Goal: Task Accomplishment & Management: Complete application form

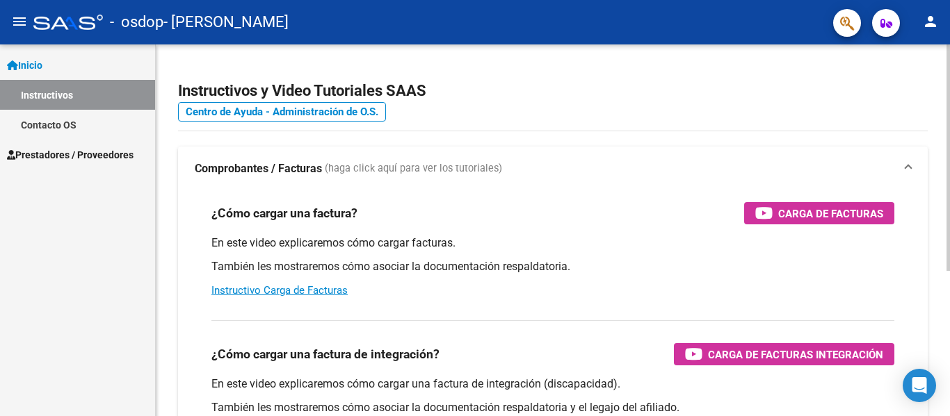
scroll to position [238, 0]
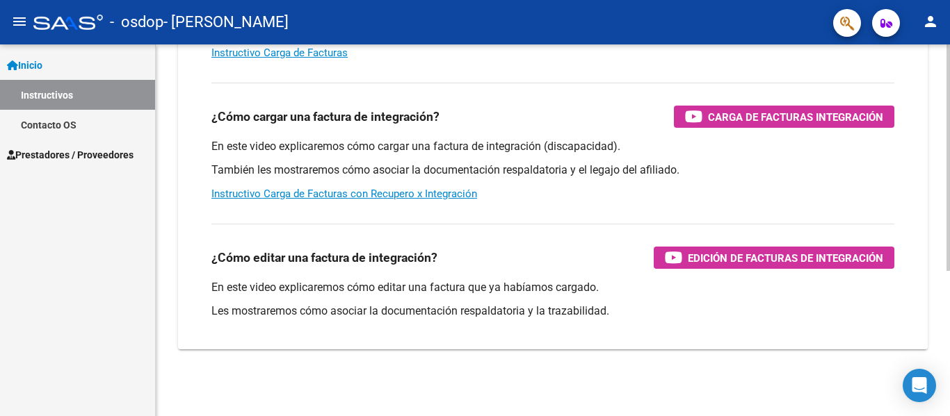
click at [947, 290] on div at bounding box center [947, 230] width 3 height 372
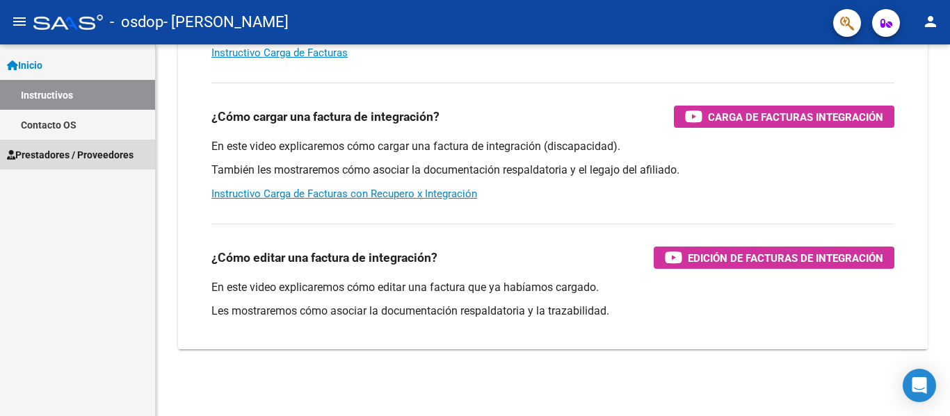
click at [44, 149] on span "Prestadores / Proveedores" at bounding box center [70, 154] width 127 height 15
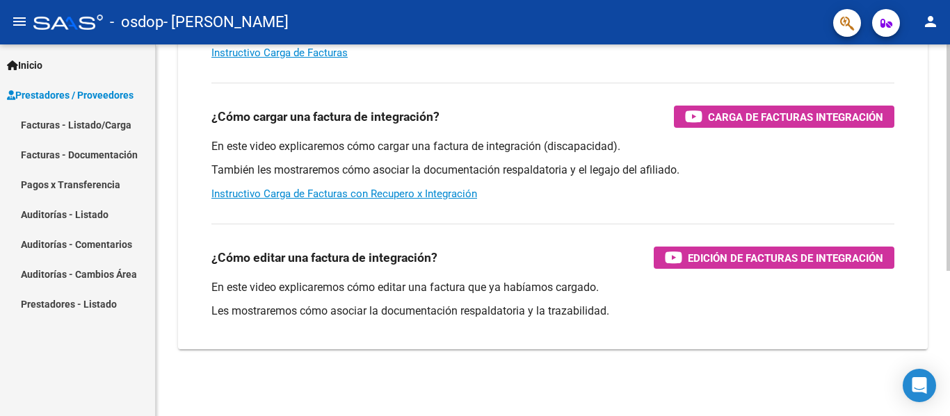
drag, startPoint x: 742, startPoint y: 114, endPoint x: 819, endPoint y: 83, distance: 82.4
click at [819, 83] on div "¿Cómo cargar una factura de integración? Carga de Facturas Integración En este …" at bounding box center [553, 142] width 716 height 141
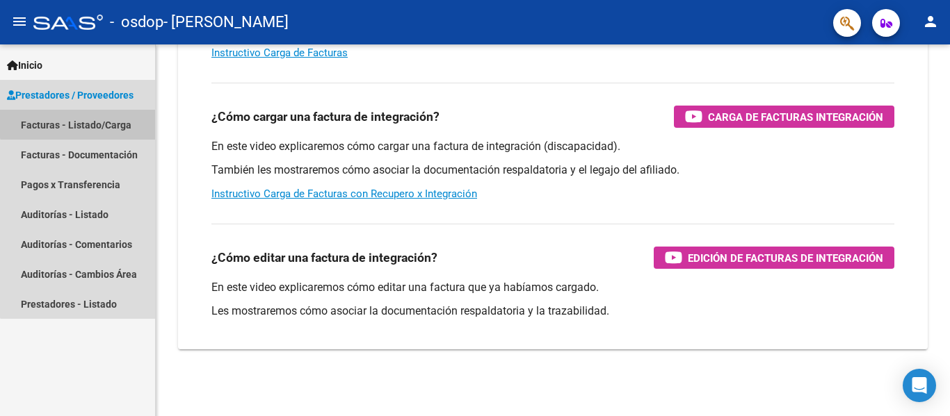
click at [84, 120] on link "Facturas - Listado/Carga" at bounding box center [77, 125] width 155 height 30
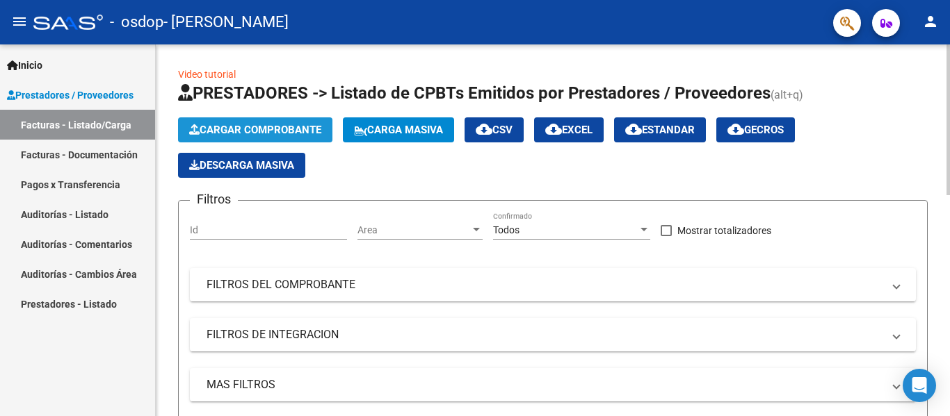
click at [272, 124] on span "Cargar Comprobante" at bounding box center [255, 130] width 132 height 13
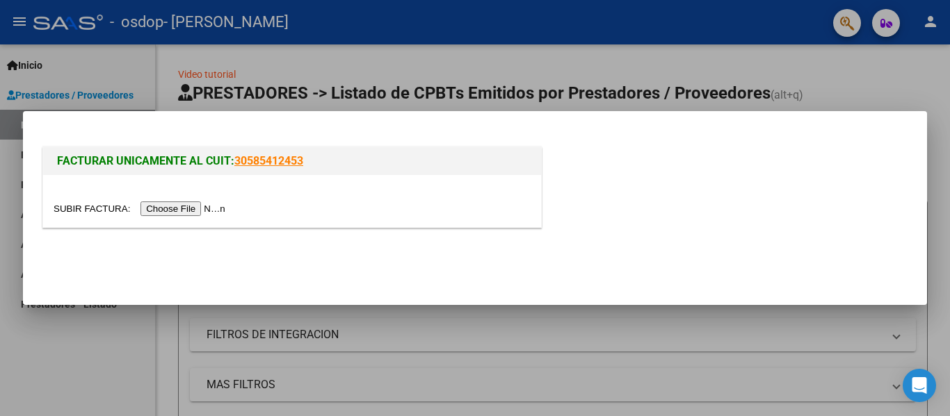
click at [202, 207] on input "file" at bounding box center [142, 209] width 176 height 15
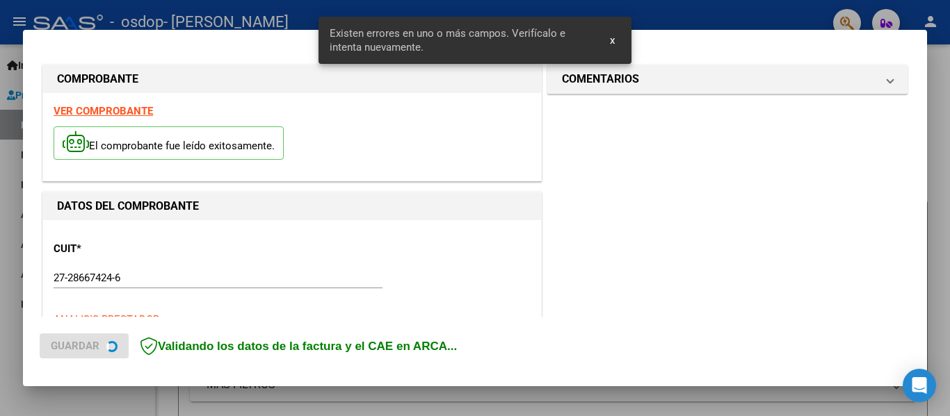
scroll to position [348, 0]
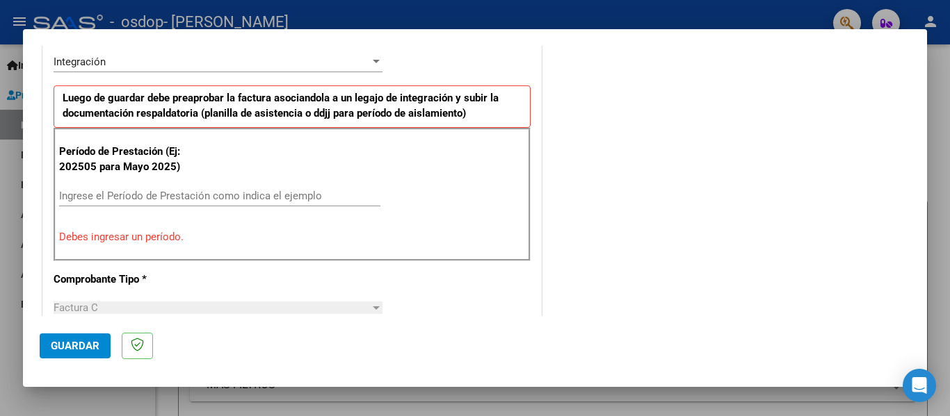
click at [286, 193] on input "Ingrese el Período de Prestación como indica el ejemplo" at bounding box center [219, 196] width 321 height 13
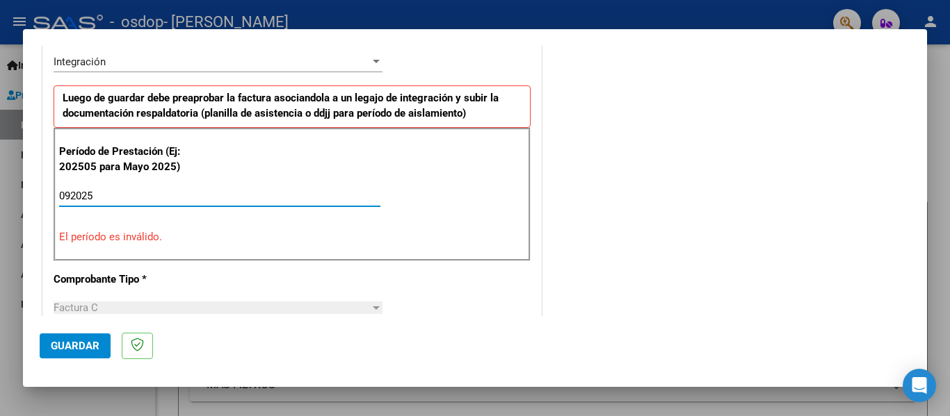
click at [70, 190] on input "092025" at bounding box center [219, 196] width 321 height 13
type input "2025"
click at [86, 194] on input "2025" at bounding box center [219, 196] width 321 height 13
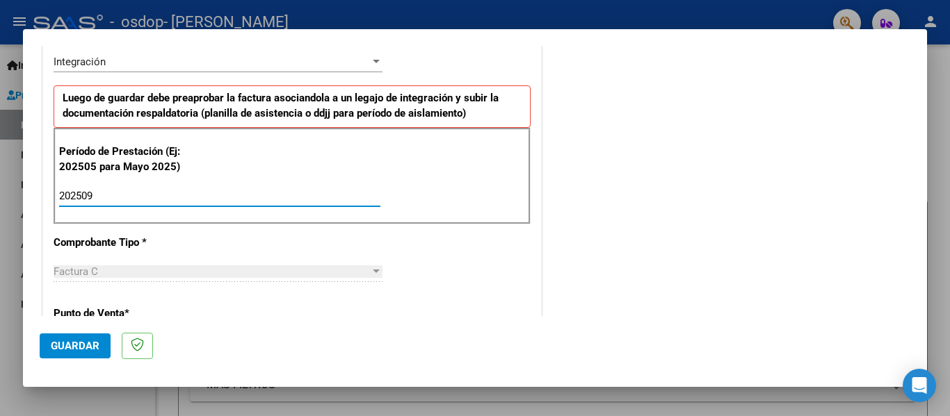
type input "202509"
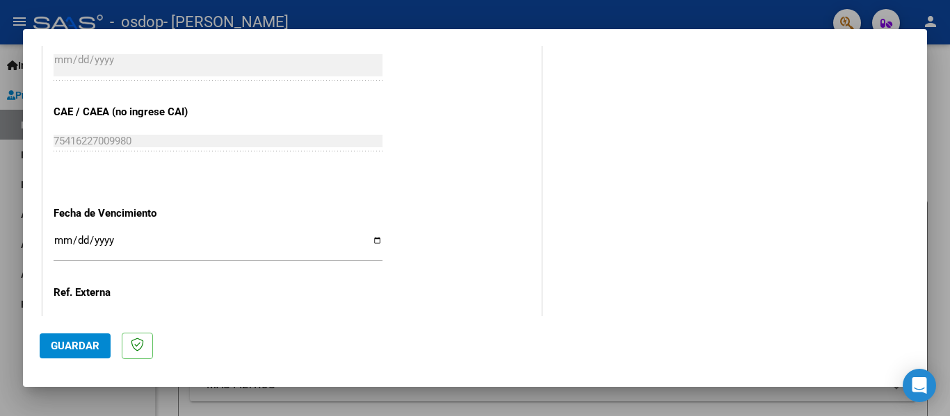
scroll to position [867, 0]
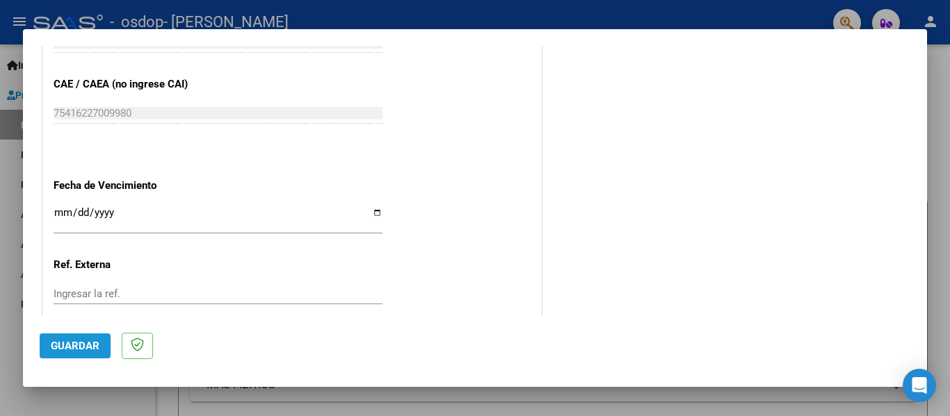
click at [79, 343] on span "Guardar" at bounding box center [75, 346] width 49 height 13
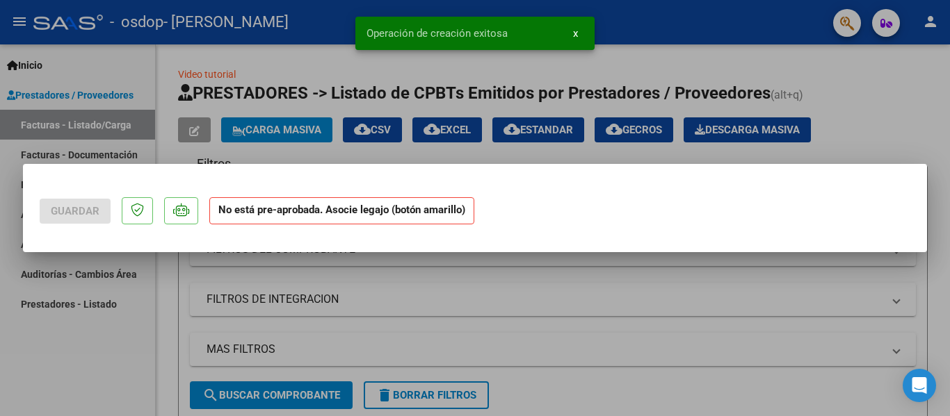
scroll to position [0, 0]
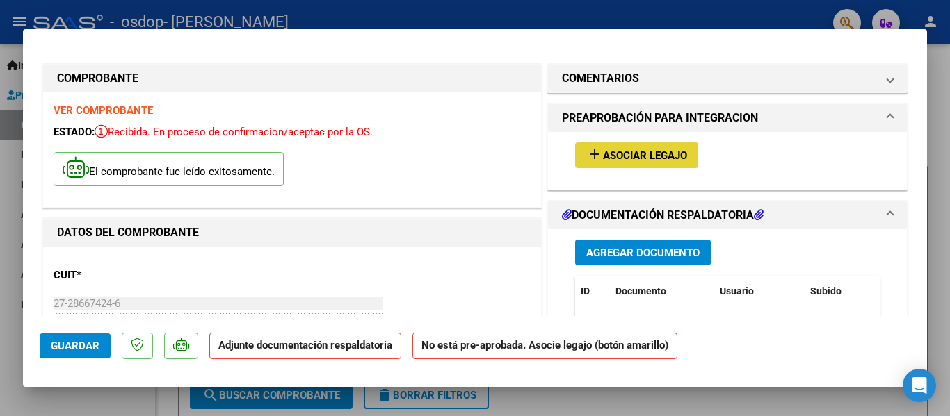
click at [616, 152] on span "Asociar Legajo" at bounding box center [645, 155] width 84 height 13
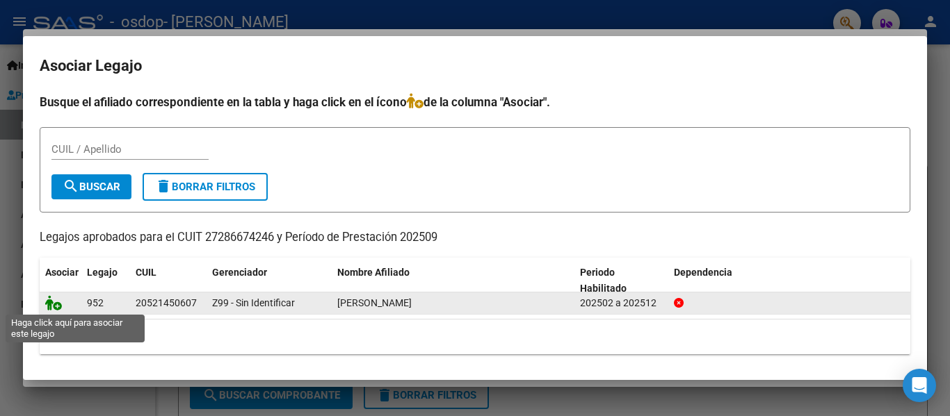
click at [56, 306] on icon at bounding box center [53, 302] width 17 height 15
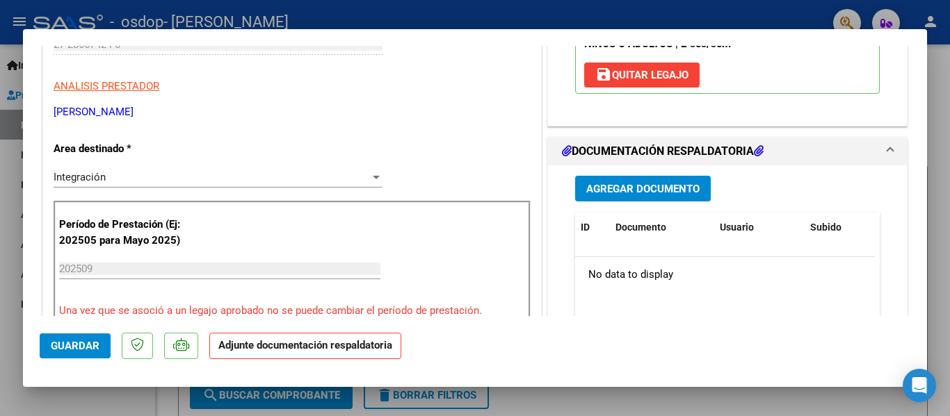
scroll to position [306, 0]
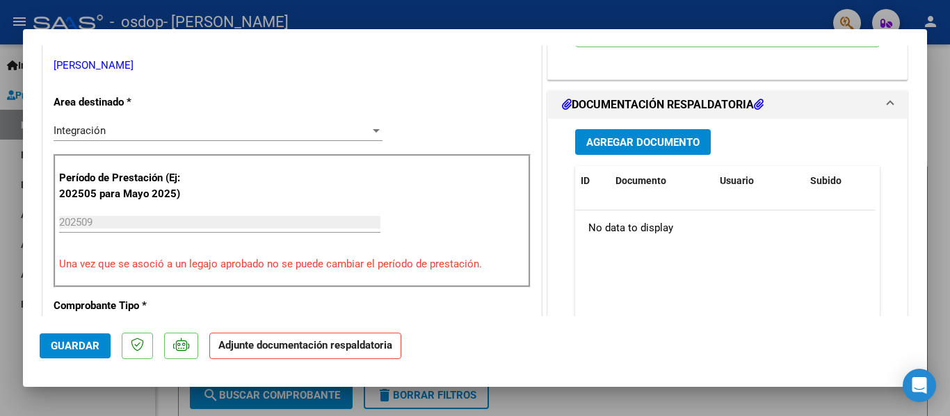
click at [630, 140] on span "Agregar Documento" at bounding box center [642, 142] width 113 height 13
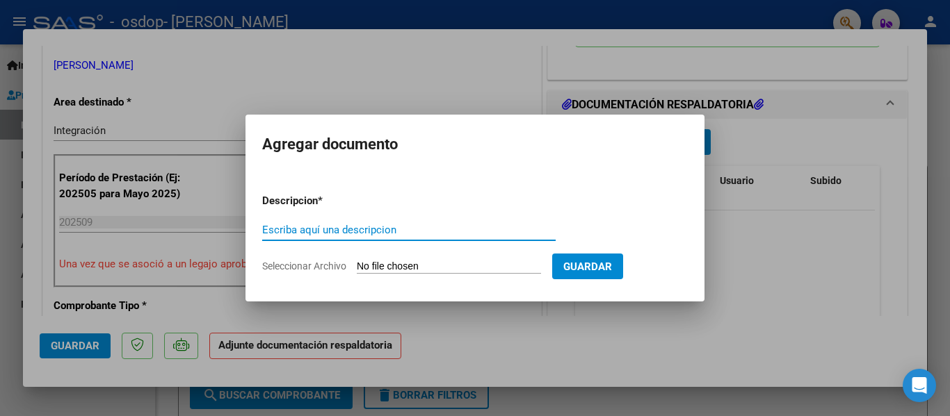
click at [359, 227] on input "Escriba aquí una descripcion" at bounding box center [408, 230] width 293 height 13
type input "A"
type input "Planilla asistencia Sep"
click at [450, 263] on input "Seleccionar Archivo" at bounding box center [449, 267] width 184 height 13
type input "C:\fakepath\Asistencia sep L.M.pdf"
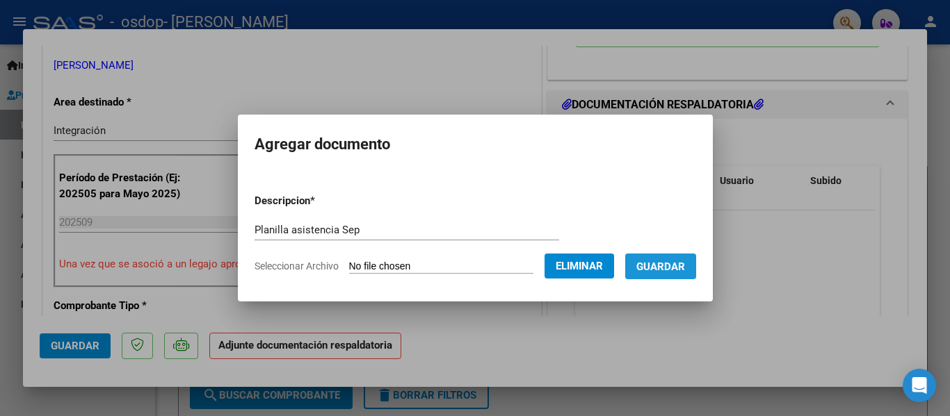
click at [679, 267] on span "Guardar" at bounding box center [660, 267] width 49 height 13
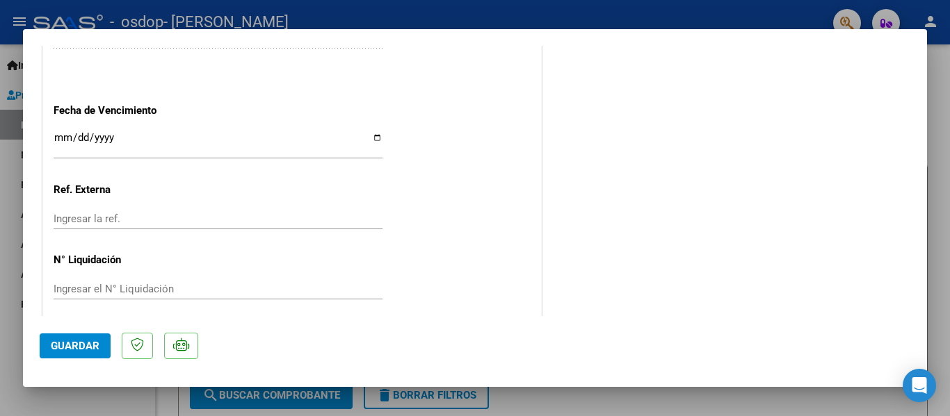
scroll to position [974, 0]
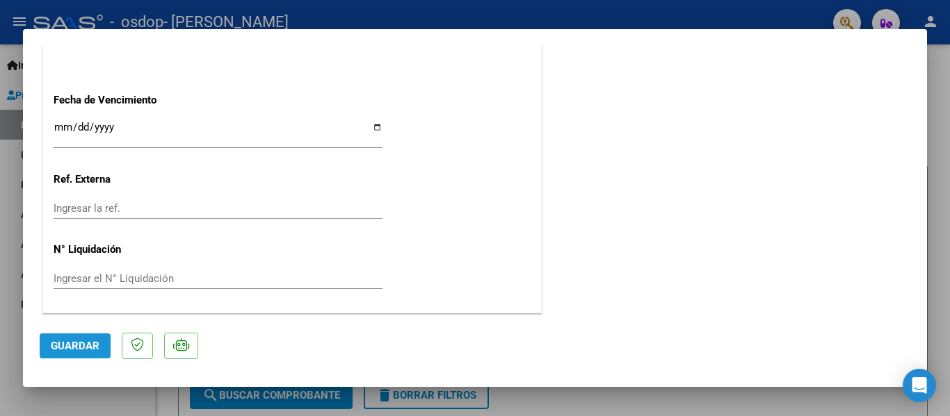
click at [67, 346] on span "Guardar" at bounding box center [75, 346] width 49 height 13
click at [124, 412] on div at bounding box center [475, 208] width 950 height 416
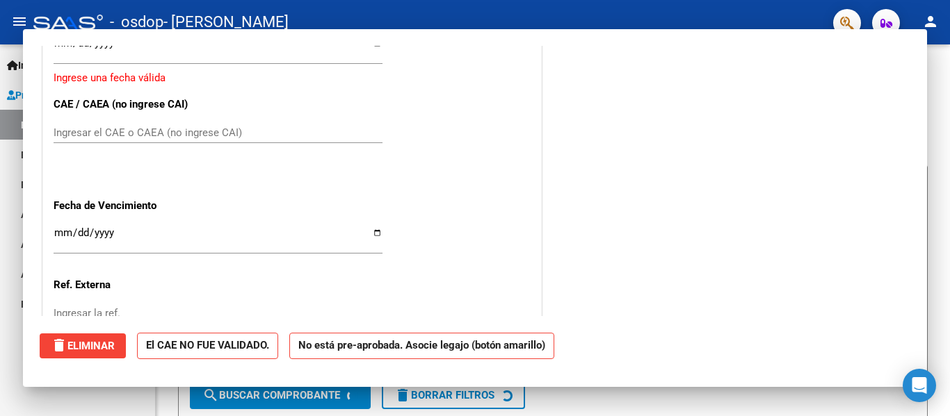
scroll to position [0, 0]
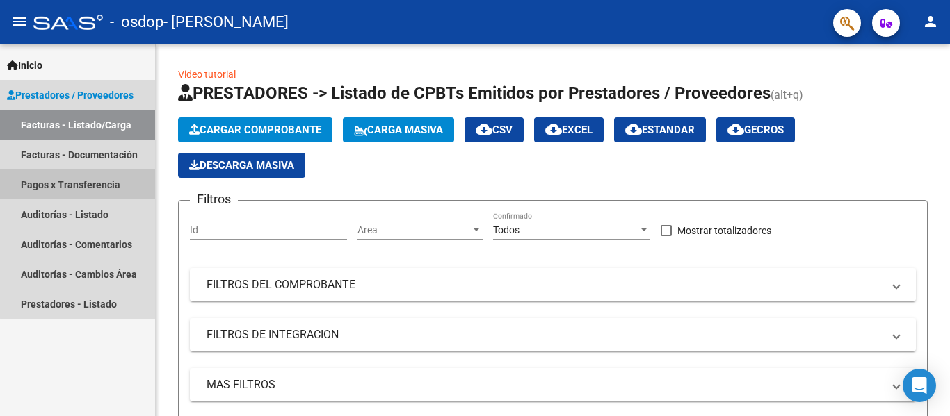
click at [78, 179] on link "Pagos x Transferencia" at bounding box center [77, 185] width 155 height 30
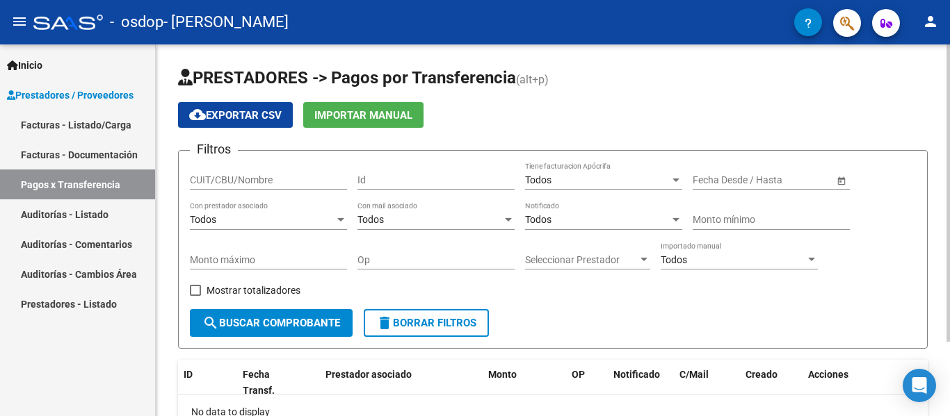
scroll to position [93, 0]
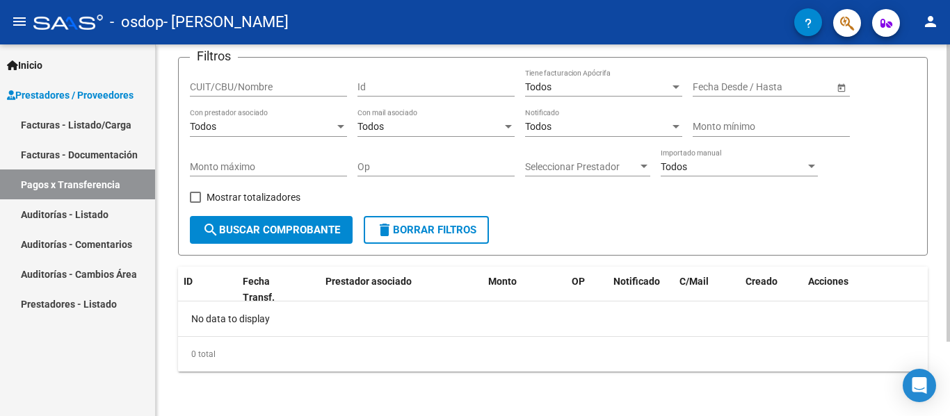
click at [948, 365] on div at bounding box center [947, 230] width 3 height 372
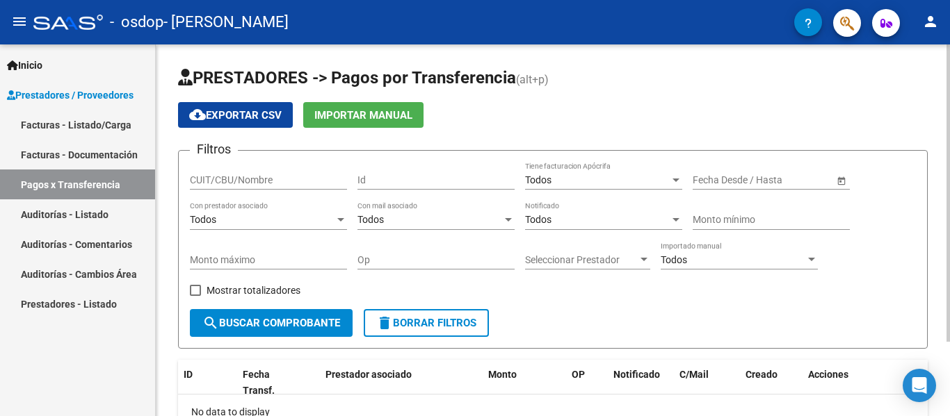
click at [947, 56] on div at bounding box center [947, 230] width 3 height 372
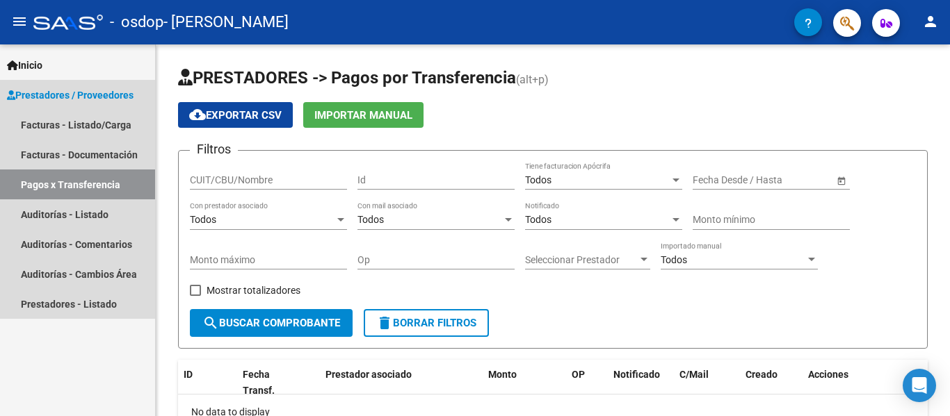
click at [66, 90] on span "Prestadores / Proveedores" at bounding box center [70, 95] width 127 height 15
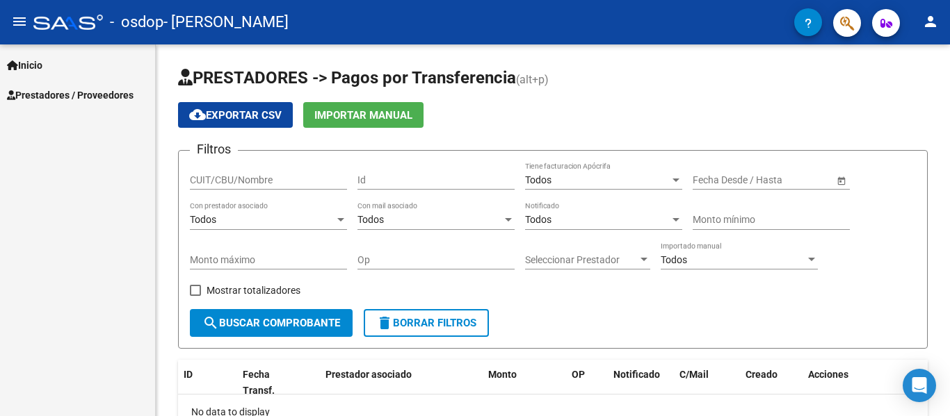
click at [54, 94] on span "Prestadores / Proveedores" at bounding box center [70, 95] width 127 height 15
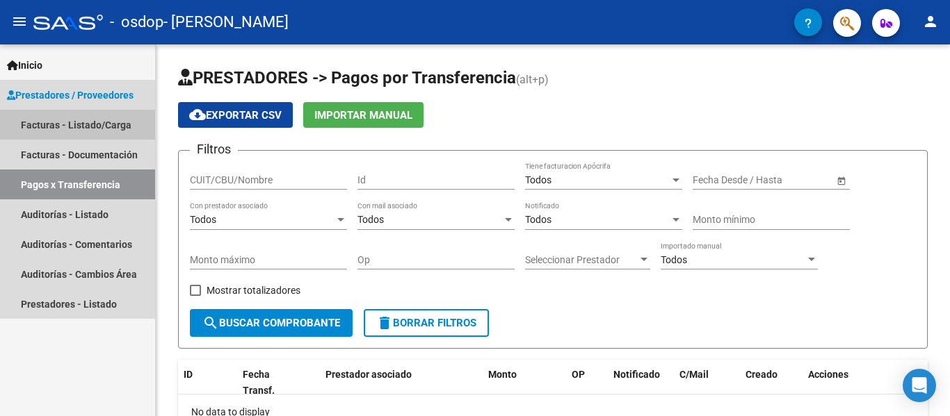
click at [51, 120] on link "Facturas - Listado/Carga" at bounding box center [77, 125] width 155 height 30
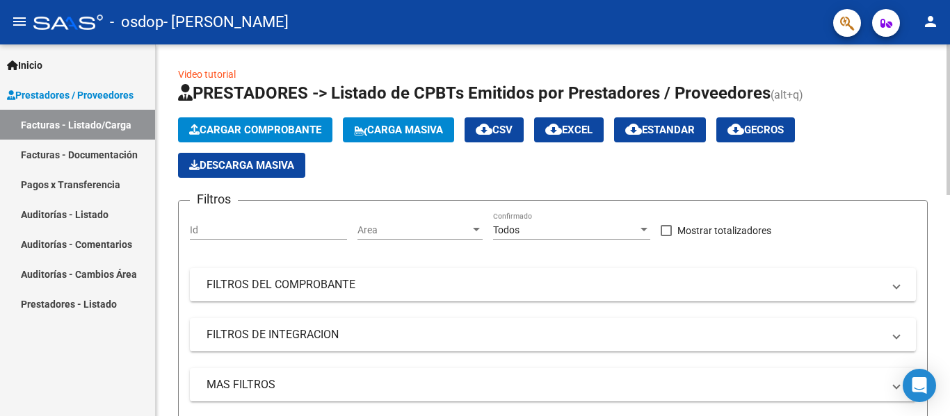
scroll to position [372, 0]
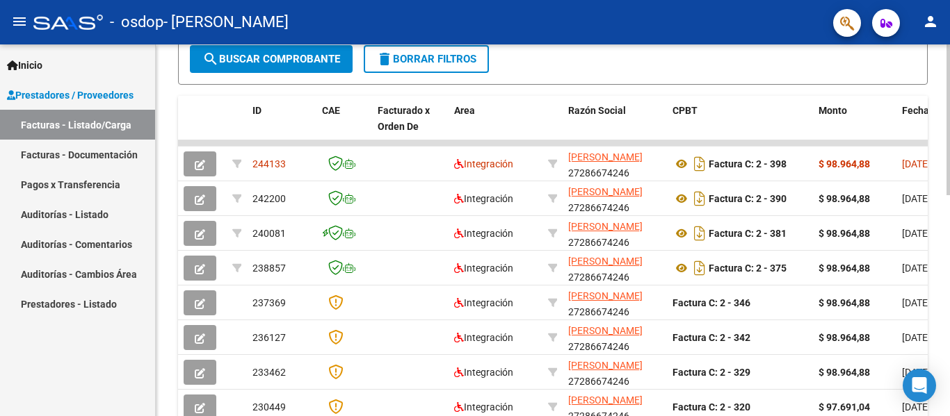
click at [949, 236] on div at bounding box center [947, 230] width 3 height 372
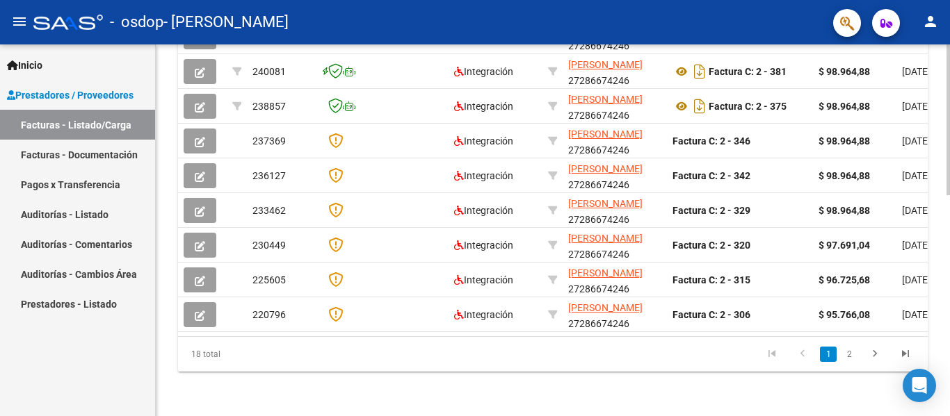
click at [948, 358] on div at bounding box center [947, 230] width 3 height 372
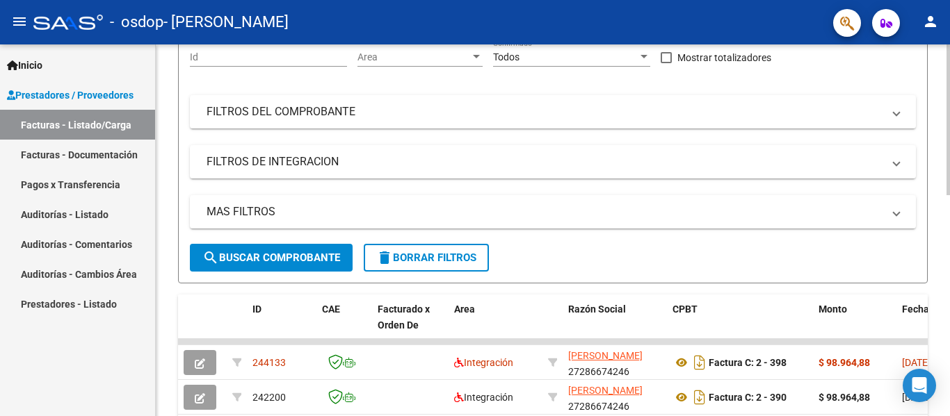
click at [949, 75] on div at bounding box center [947, 230] width 3 height 372
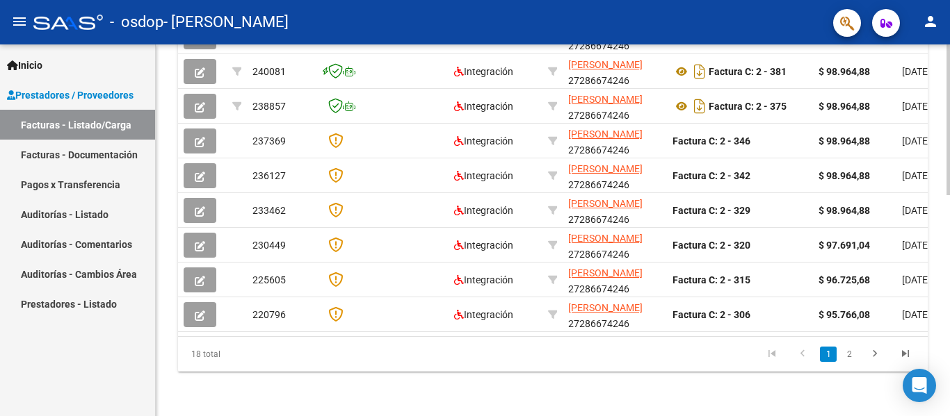
click at [949, 288] on div at bounding box center [947, 230] width 3 height 372
